Goal: Navigation & Orientation: Find specific page/section

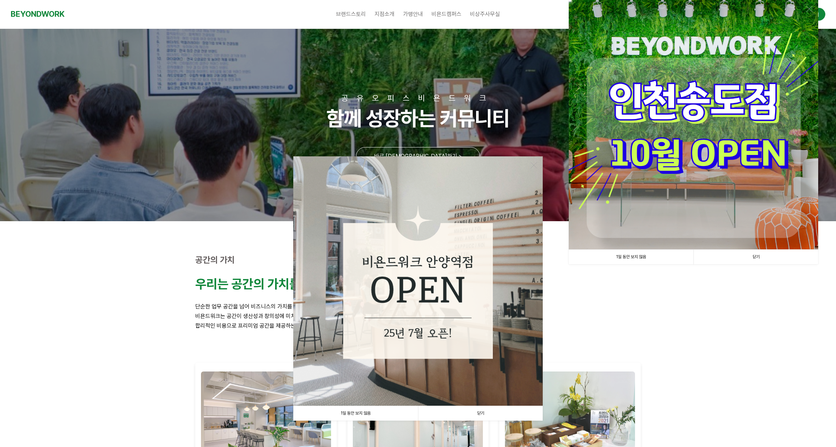
click at [740, 257] on link "닫기" at bounding box center [755, 257] width 125 height 15
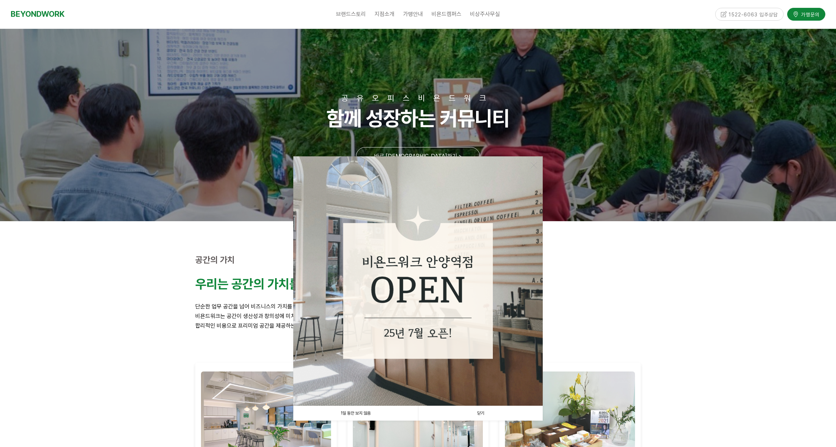
click at [489, 417] on link "닫기" at bounding box center [480, 413] width 125 height 15
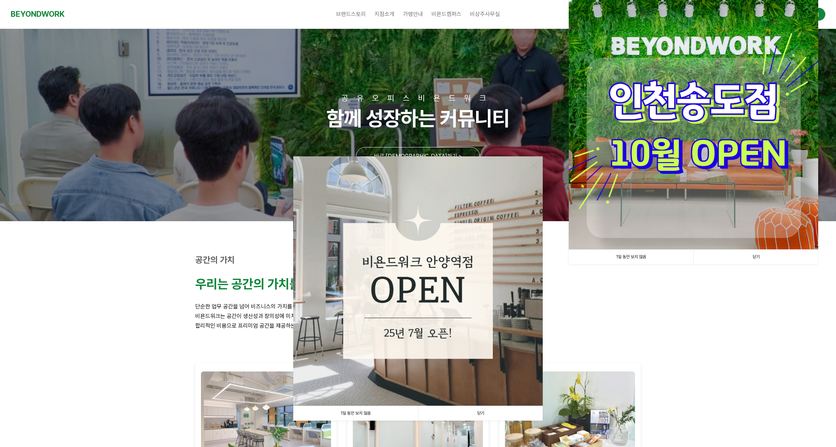
click at [495, 416] on link "닫기" at bounding box center [480, 413] width 125 height 15
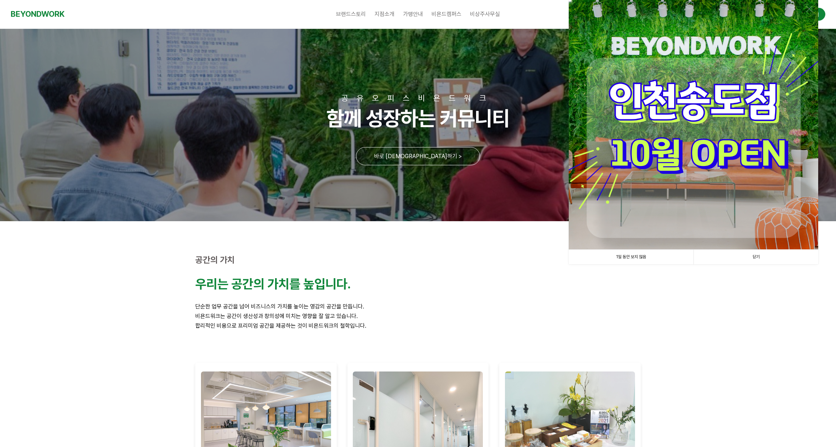
click at [754, 253] on link "닫기" at bounding box center [755, 257] width 125 height 15
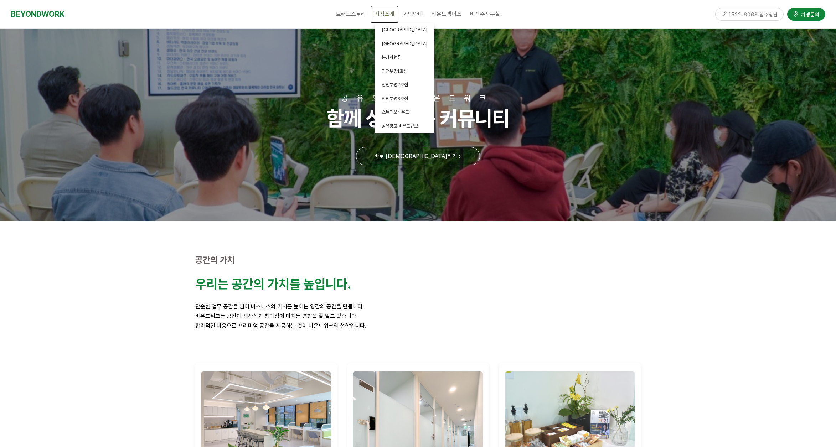
click at [384, 12] on span "지점소개" at bounding box center [384, 14] width 20 height 7
click at [392, 30] on span "[GEOGRAPHIC_DATA]" at bounding box center [405, 29] width 46 height 5
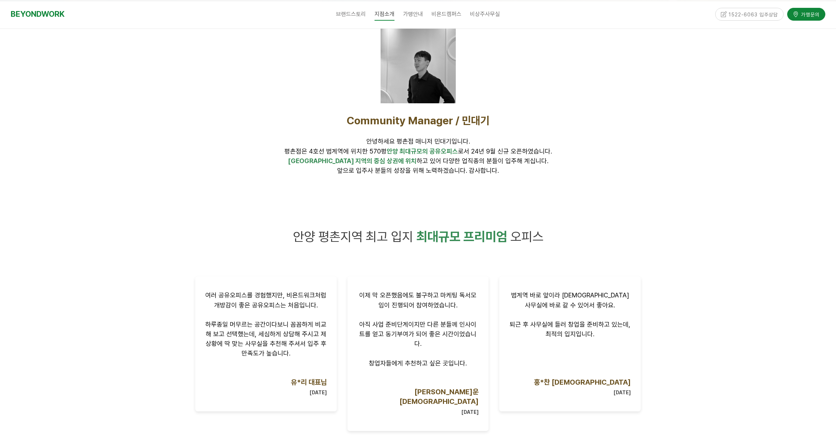
scroll to position [249, 0]
